Goal: Task Accomplishment & Management: Use online tool/utility

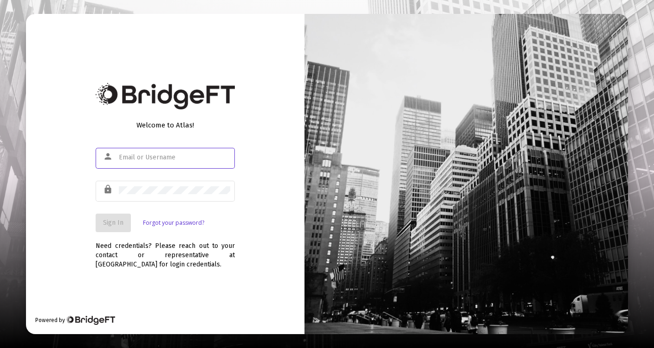
type input "[EMAIL_ADDRESS][PERSON_NAME][DOMAIN_NAME]"
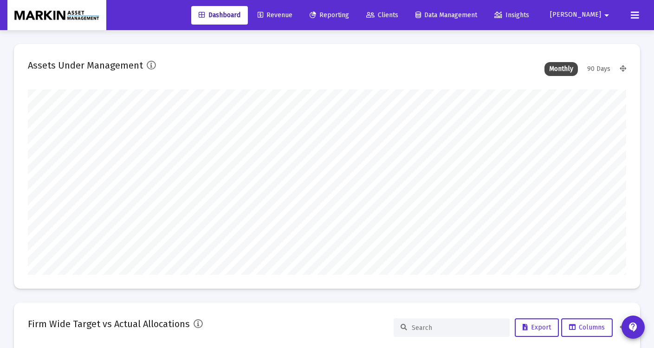
scroll to position [186, 321]
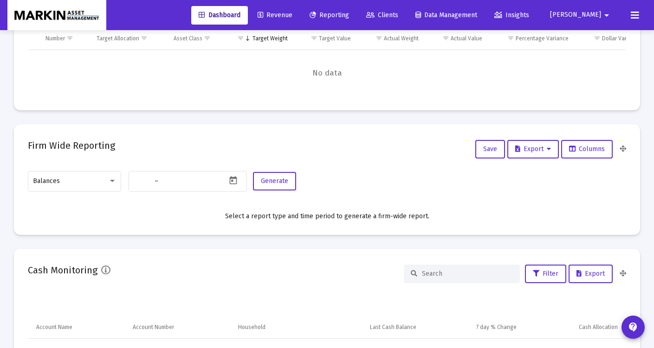
type input "[DATE]"
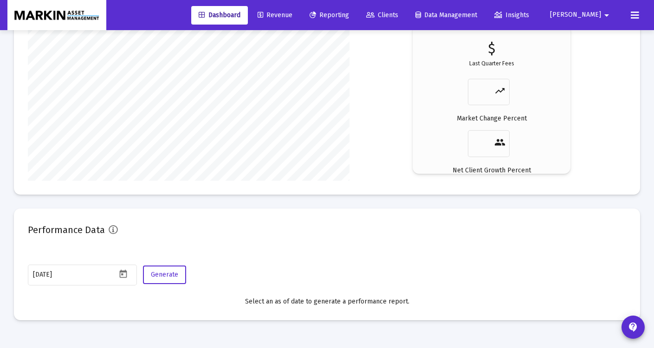
scroll to position [1498, 0]
click at [118, 275] on icon "Open calendar" at bounding box center [123, 274] width 10 height 10
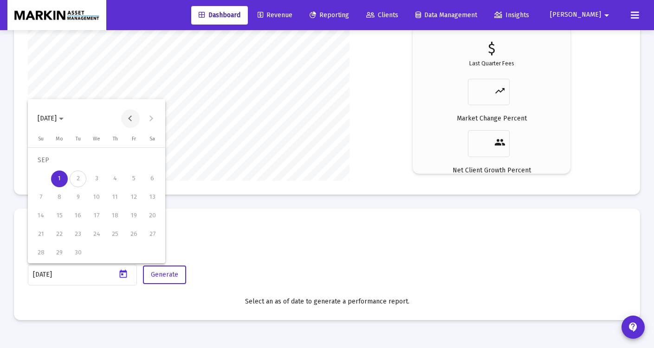
scroll to position [186, 278]
click at [132, 120] on button "Previous month" at bounding box center [130, 118] width 19 height 19
click at [38, 247] on div "31" at bounding box center [40, 253] width 17 height 17
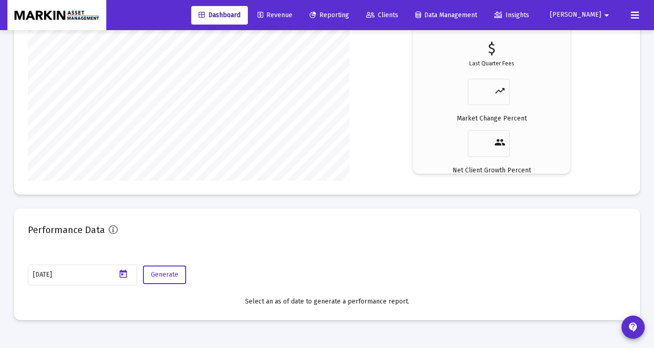
type input "[DATE]"
click at [159, 282] on button "Generate" at bounding box center [164, 275] width 43 height 19
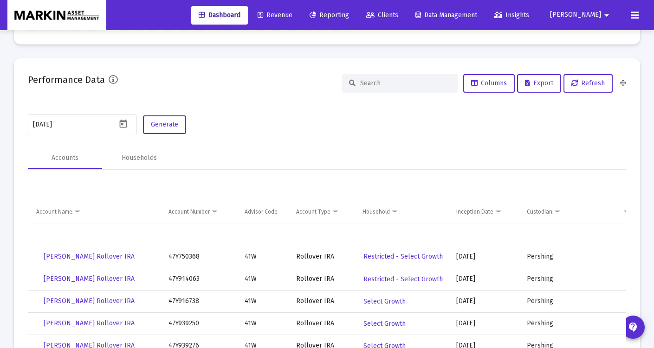
scroll to position [1677, 0]
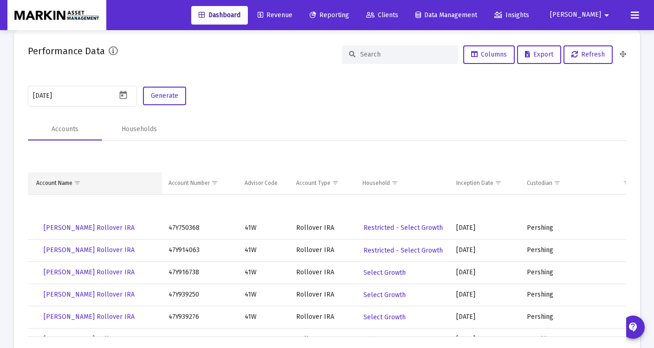
click at [77, 182] on span "Show filter options for column 'Account Name'" at bounding box center [77, 182] width 7 height 7
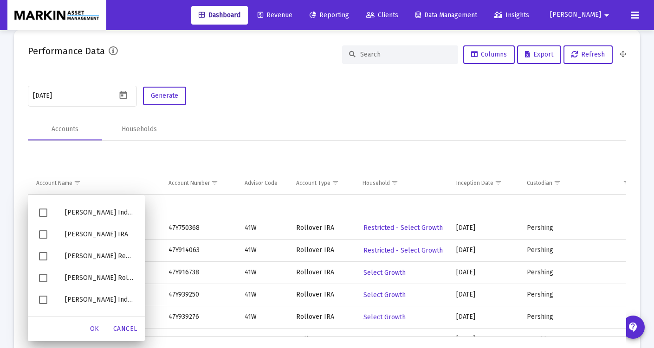
scroll to position [4999, 0]
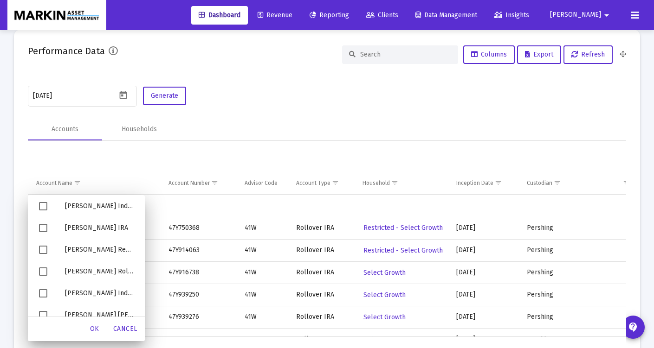
click at [421, 167] on table "Account Name Account Number Advisor Code Account Type Household Inception Date …" at bounding box center [578, 172] width 1100 height 45
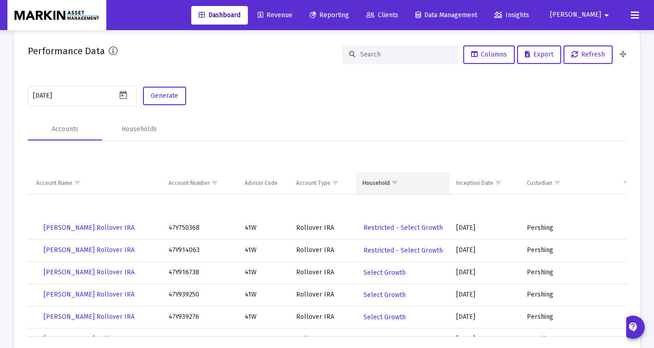
click at [396, 182] on span "Show filter options for column 'Household'" at bounding box center [394, 182] width 7 height 7
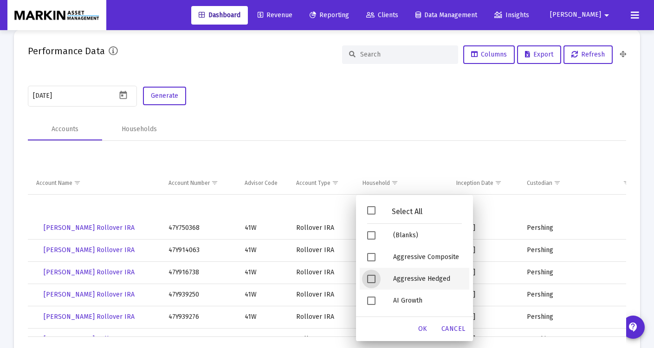
drag, startPoint x: 374, startPoint y: 276, endPoint x: 389, endPoint y: 296, distance: 24.9
click at [374, 276] on span "Filter options" at bounding box center [371, 279] width 8 height 8
click at [416, 326] on div "OK" at bounding box center [423, 329] width 30 height 17
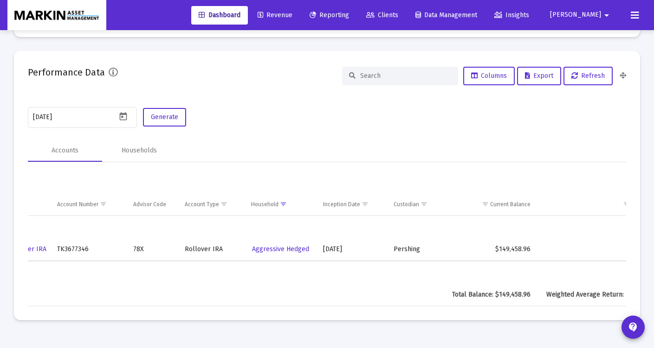
scroll to position [0, 182]
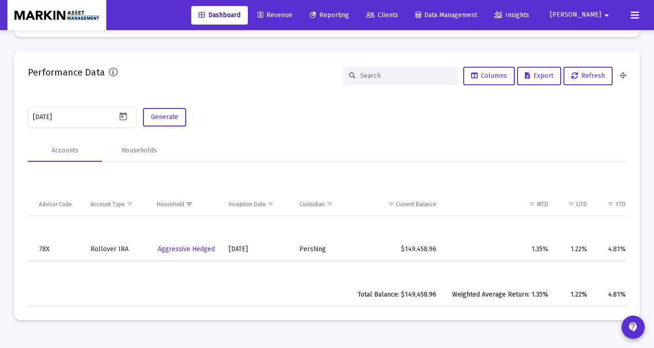
click at [391, 77] on input at bounding box center [405, 76] width 91 height 8
click at [192, 205] on span "Show filter options for column 'Household'" at bounding box center [189, 204] width 7 height 7
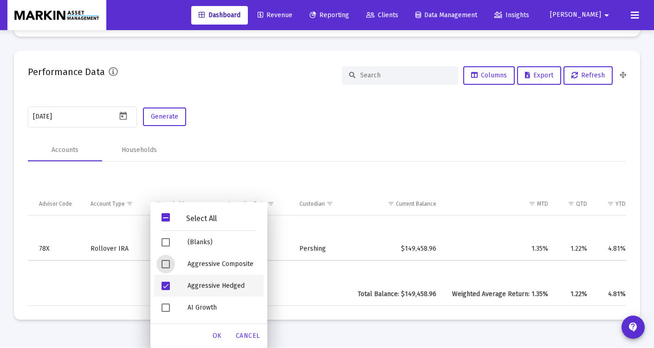
drag, startPoint x: 166, startPoint y: 282, endPoint x: 173, endPoint y: 283, distance: 7.9
click at [167, 282] on span "Filter options" at bounding box center [165, 286] width 8 height 8
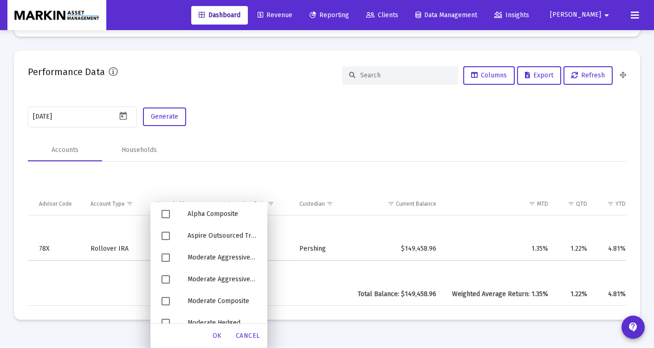
scroll to position [126, 0]
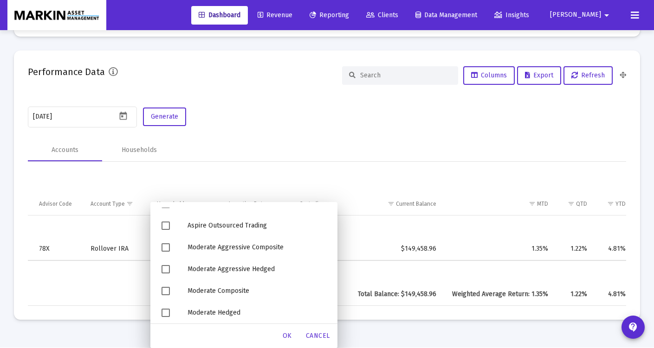
drag, startPoint x: 274, startPoint y: 267, endPoint x: 179, endPoint y: 273, distance: 94.3
click at [162, 269] on div "Filter options" at bounding box center [167, 269] width 26 height 22
click at [280, 336] on div "OK" at bounding box center [286, 336] width 30 height 17
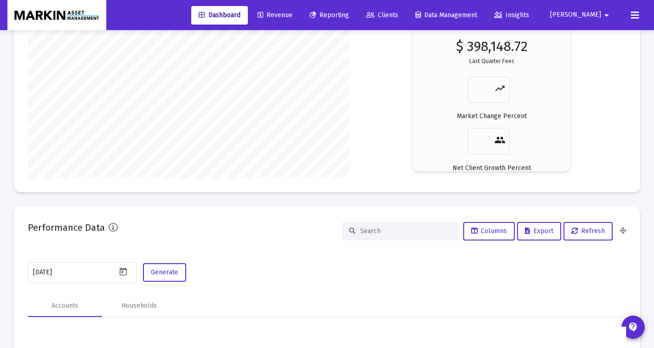
scroll to position [1662, 0]
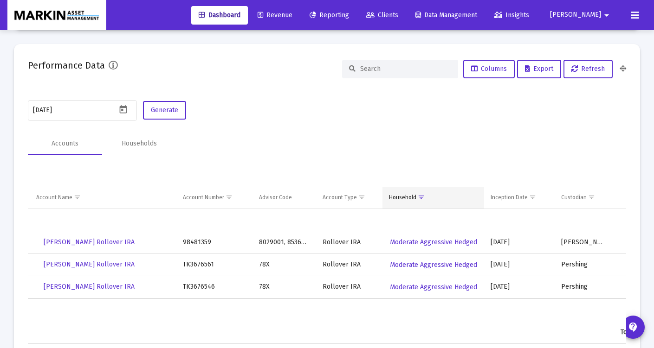
click at [417, 198] on span "Show filter options for column 'Household'" at bounding box center [420, 197] width 7 height 7
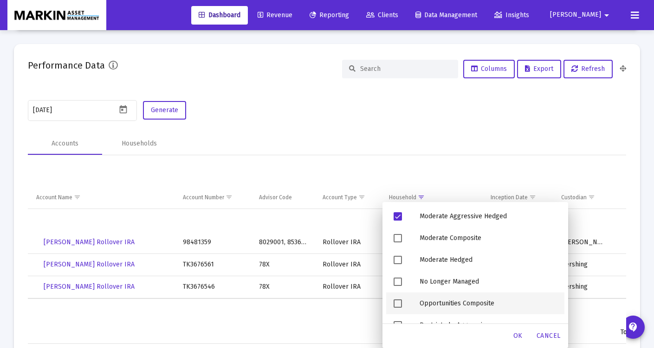
scroll to position [178, 0]
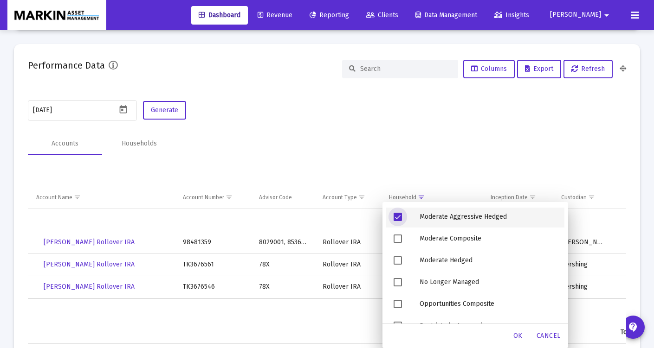
click at [397, 215] on span "Filter options" at bounding box center [397, 217] width 8 height 8
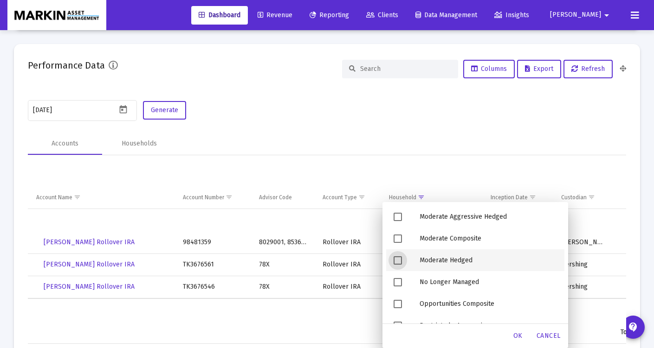
click at [401, 263] on span "Filter options" at bounding box center [397, 260] width 8 height 8
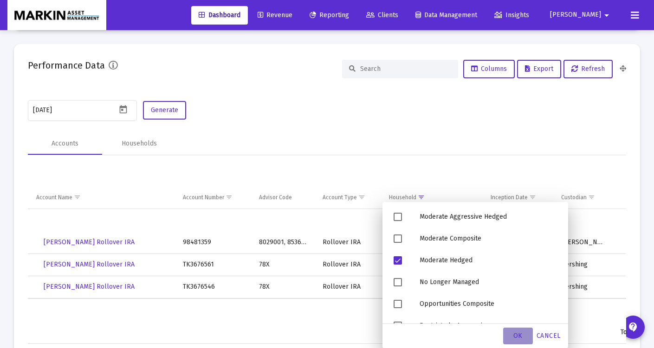
click at [516, 333] on span "OK" at bounding box center [517, 336] width 9 height 8
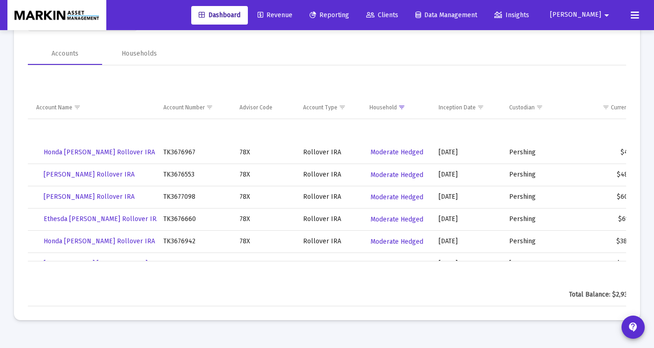
scroll to position [0, 151]
